Goal: Information Seeking & Learning: Learn about a topic

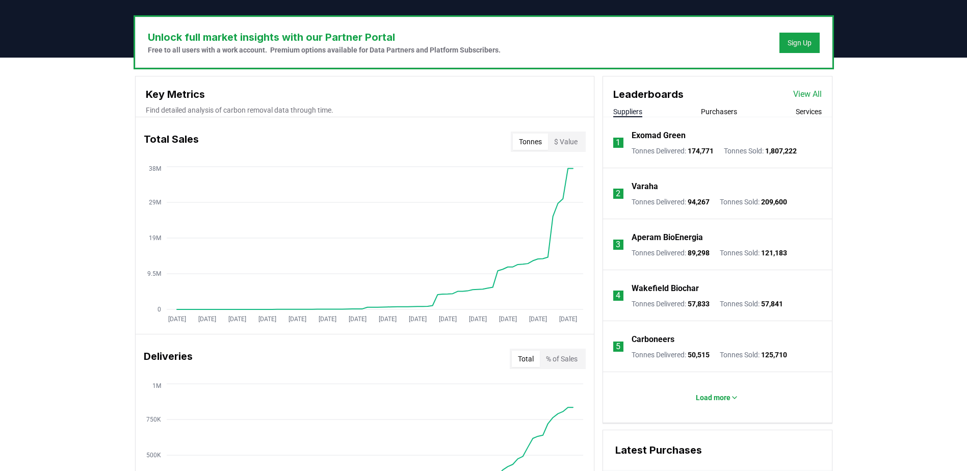
scroll to position [510, 0]
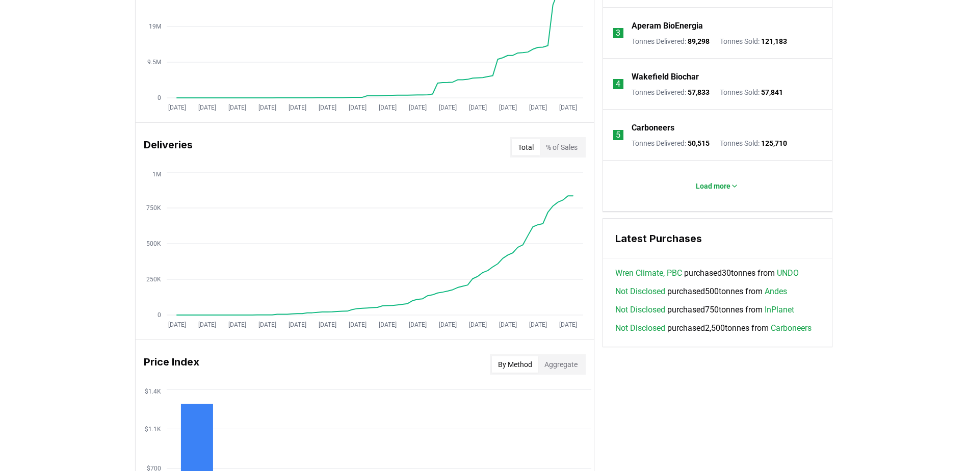
drag, startPoint x: 109, startPoint y: 315, endPoint x: 100, endPoint y: 315, distance: 8.2
drag, startPoint x: 100, startPoint y: 315, endPoint x: 41, endPoint y: 296, distance: 62.2
click at [41, 296] on div "Unlock full market insights with our Partner Portal Free to all users with a wo…" at bounding box center [483, 249] width 967 height 806
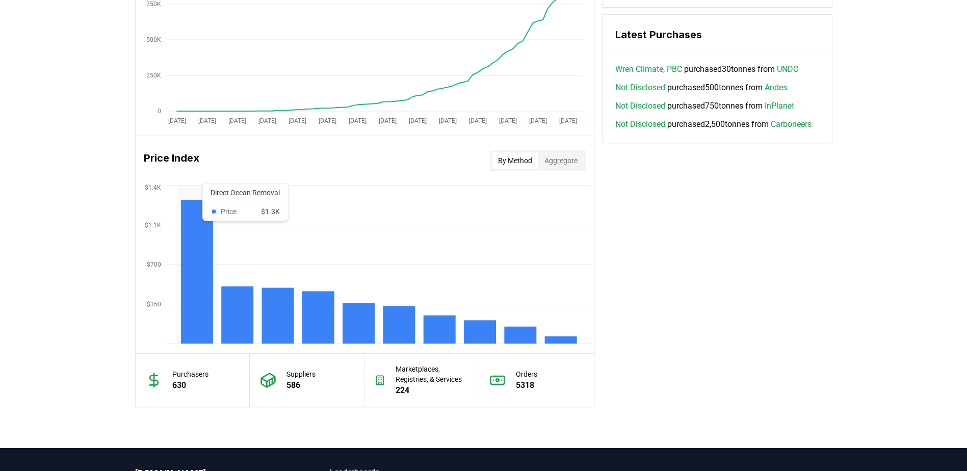
click at [191, 270] on rect at bounding box center [196, 272] width 32 height 144
click at [88, 251] on div "Unlock full market insights with our Partner Portal Free to all users with a wo…" at bounding box center [483, 45] width 967 height 806
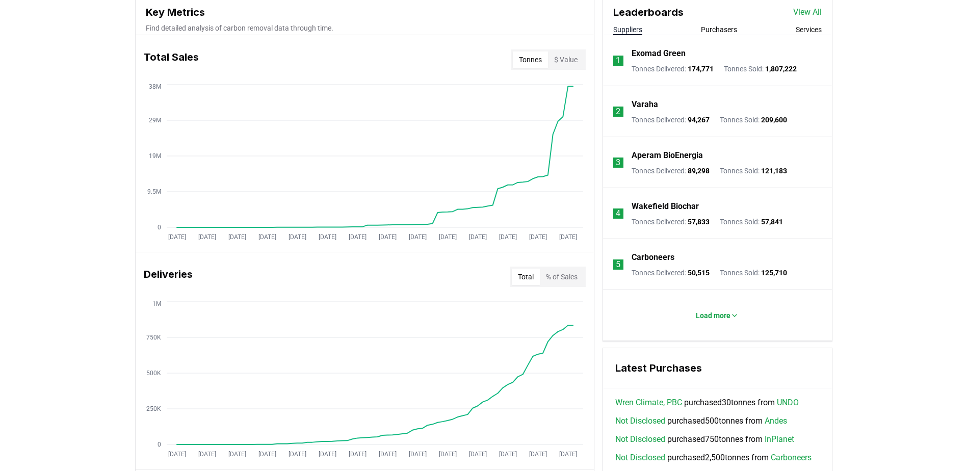
scroll to position [228, 0]
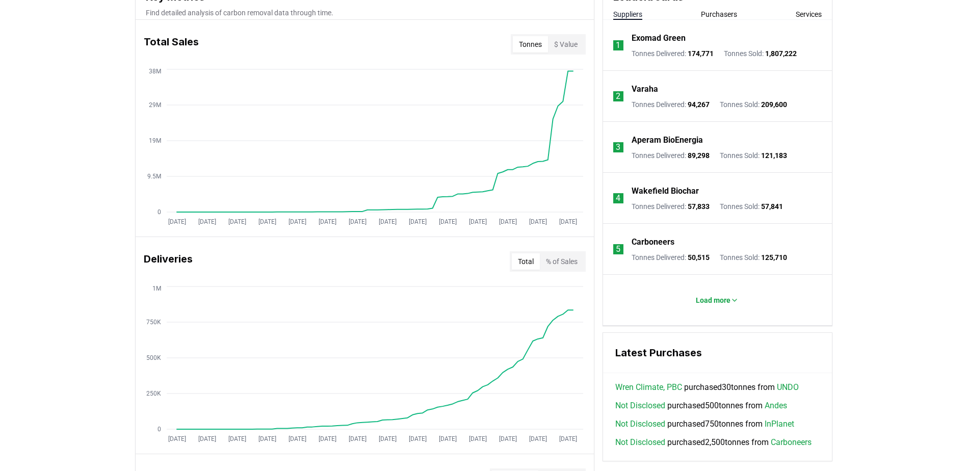
scroll to position [279, 0]
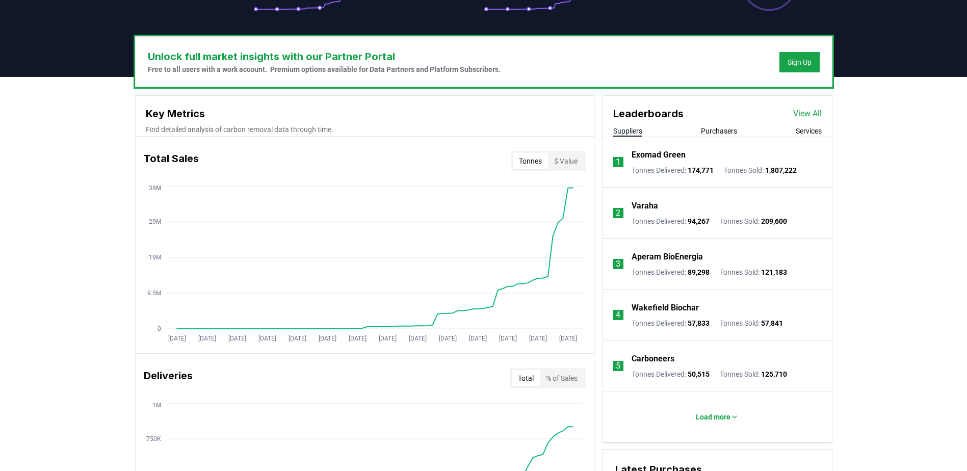
click at [534, 161] on button "Tonnes" at bounding box center [530, 161] width 35 height 16
click at [714, 415] on li "Load more" at bounding box center [717, 416] width 229 height 51
click at [714, 419] on p "Load more" at bounding box center [713, 417] width 35 height 10
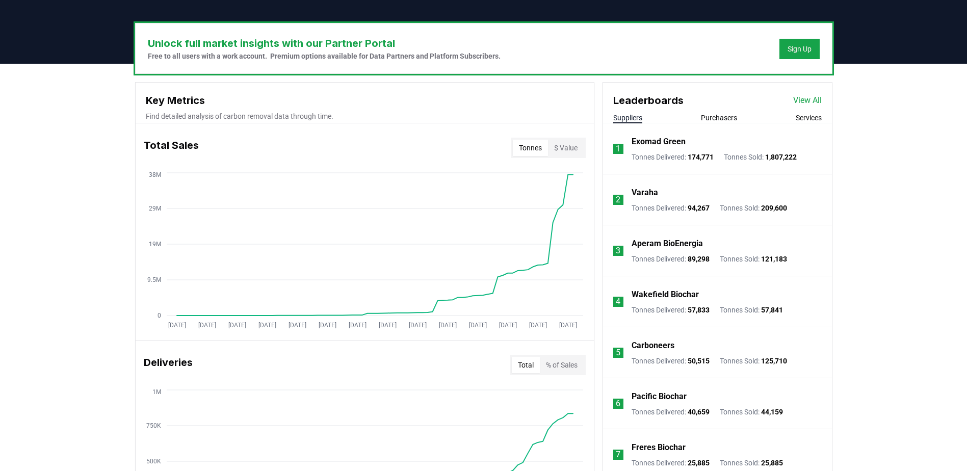
scroll to position [228, 0]
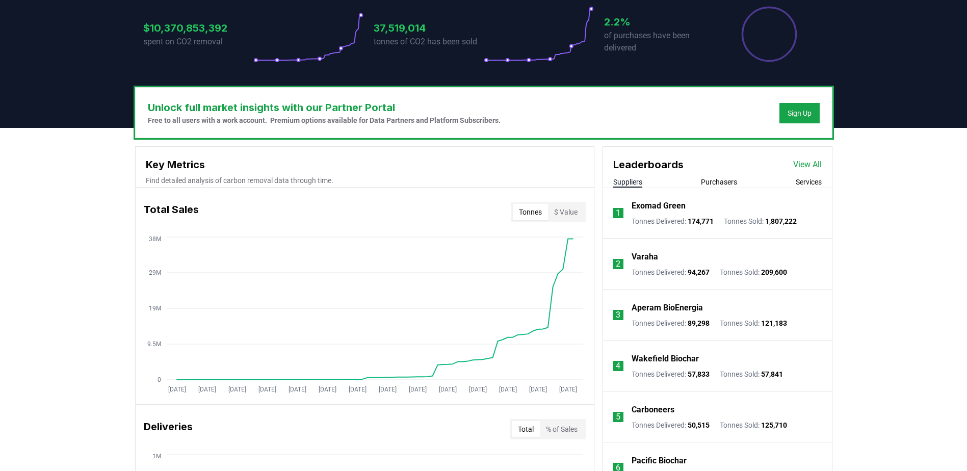
click at [723, 180] on button "Purchasers" at bounding box center [719, 182] width 36 height 10
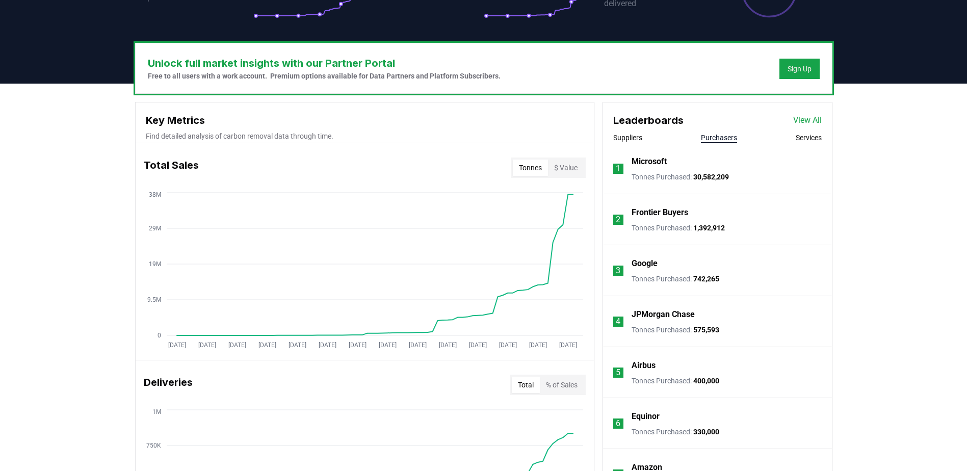
scroll to position [279, 0]
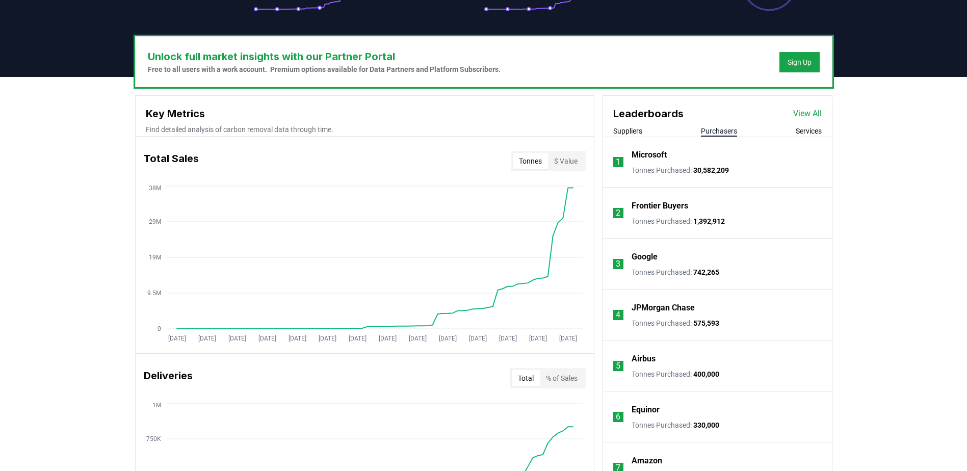
click at [805, 138] on li "1 Microsoft Tonnes Purchased : 30,582,209" at bounding box center [717, 162] width 229 height 51
click at [805, 132] on button "Services" at bounding box center [809, 131] width 26 height 10
click at [890, 285] on div "Unlock full market insights with our Partner Portal Free to all users with a wo…" at bounding box center [483, 480] width 967 height 806
drag, startPoint x: 45, startPoint y: 187, endPoint x: 511, endPoint y: 224, distance: 467.3
click at [46, 188] on div "Unlock full market insights with our Partner Portal Free to all users with a wo…" at bounding box center [483, 480] width 967 height 806
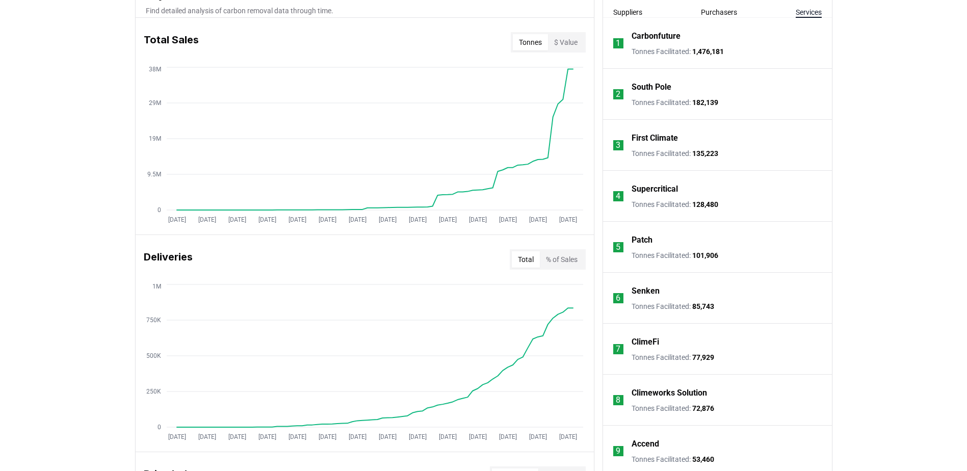
scroll to position [432, 0]
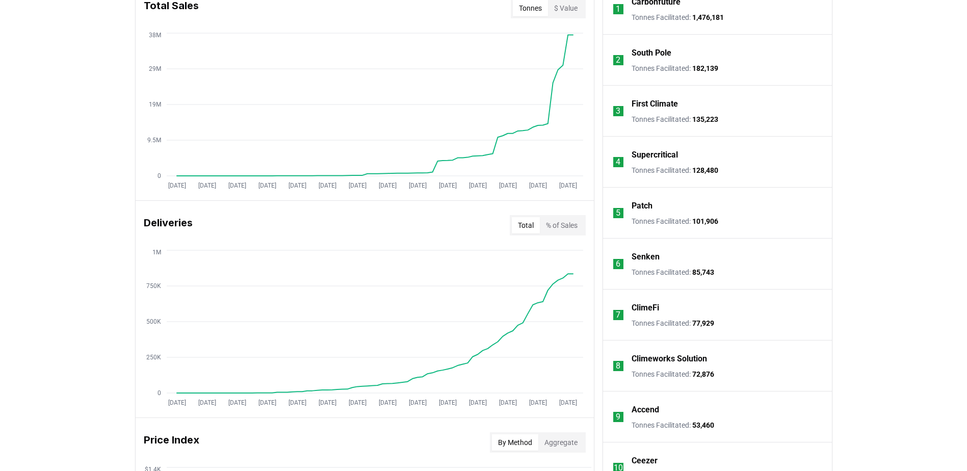
click at [846, 187] on div "Unlock full market insights with our Partner Portal Free to all users with a wo…" at bounding box center [483, 327] width 967 height 806
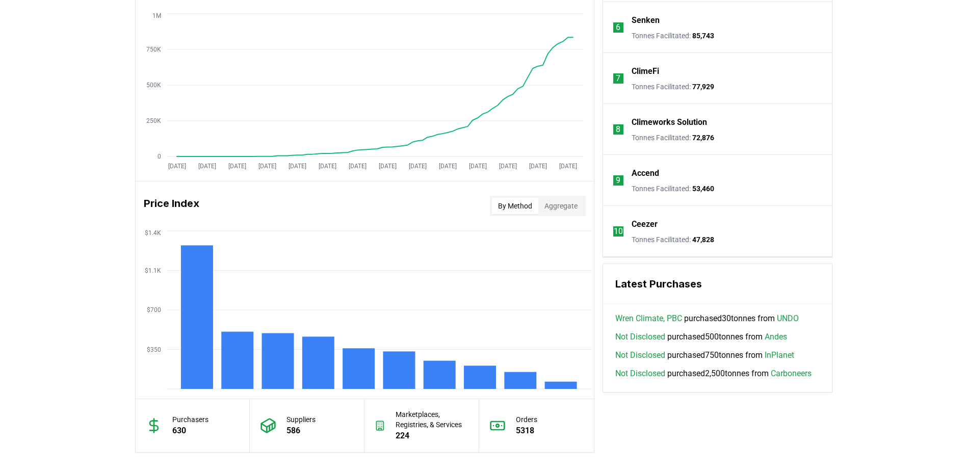
scroll to position [687, 0]
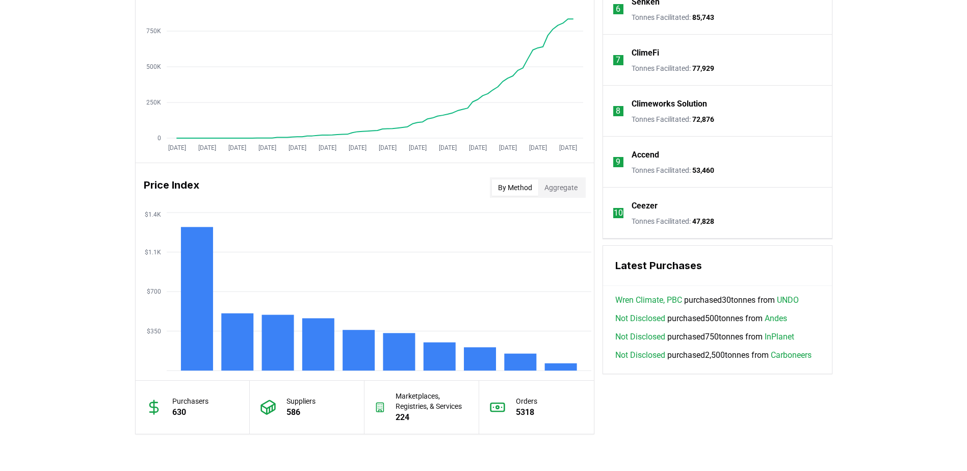
click at [38, 253] on div "Unlock full market insights with our Partner Portal Free to all users with a wo…" at bounding box center [483, 72] width 967 height 806
click at [565, 182] on button "Aggregate" at bounding box center [560, 187] width 45 height 16
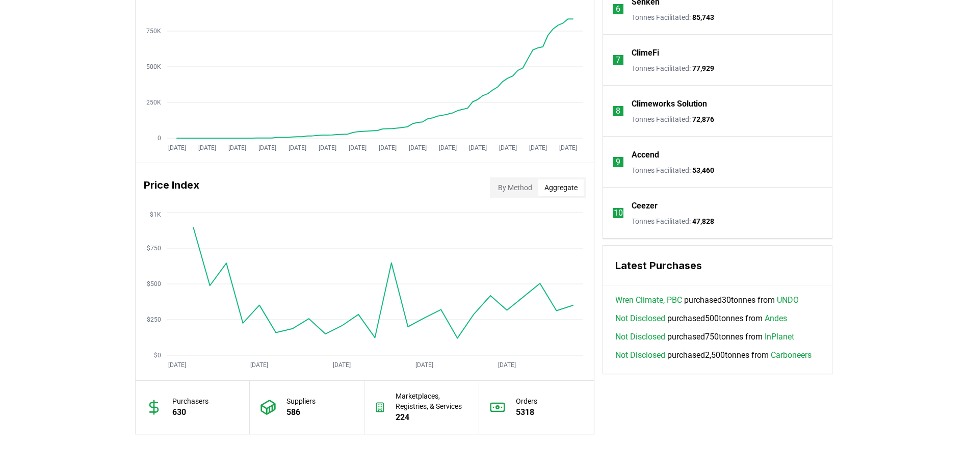
click at [508, 179] on div "By Method Aggregate" at bounding box center [538, 187] width 96 height 20
click at [495, 189] on button "By Method" at bounding box center [515, 187] width 46 height 16
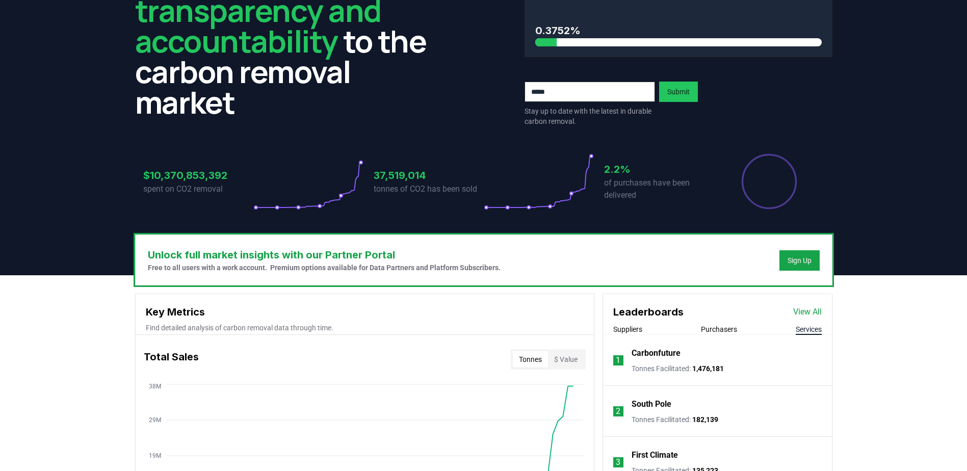
scroll to position [0, 0]
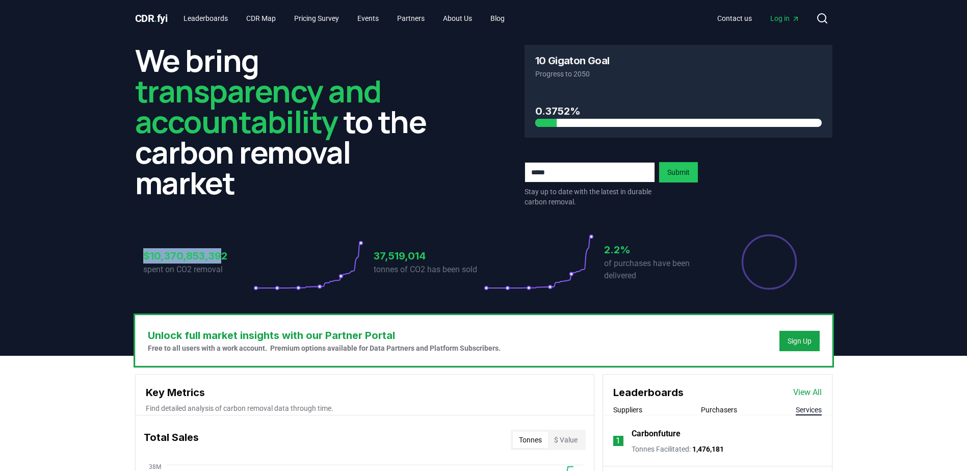
drag, startPoint x: 146, startPoint y: 256, endPoint x: 219, endPoint y: 256, distance: 73.4
click at [219, 256] on h3 "$10,370,853,392" at bounding box center [198, 255] width 110 height 15
